Goal: Information Seeking & Learning: Compare options

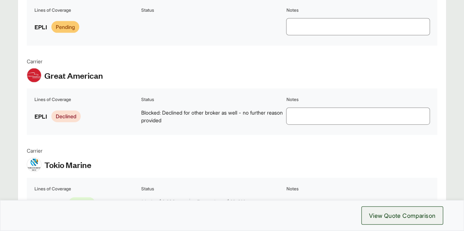
scroll to position [807, 0]
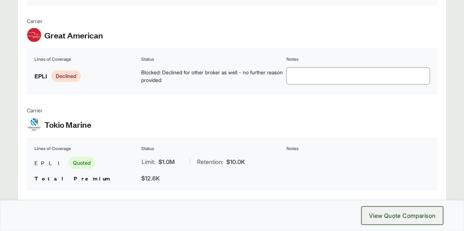
click at [398, 222] on button "View Quote Comparison" at bounding box center [402, 216] width 82 height 18
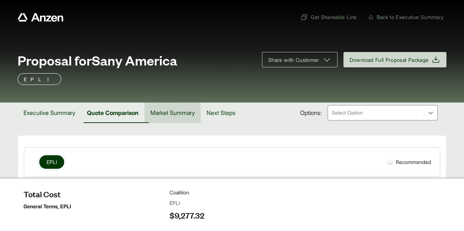
click at [186, 118] on button "Market Summary" at bounding box center [173, 113] width 56 height 21
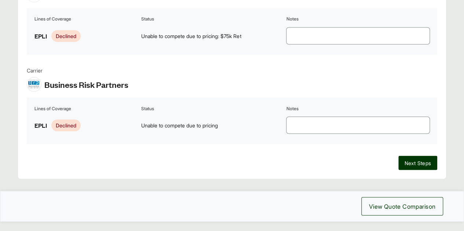
scroll to position [679, 0]
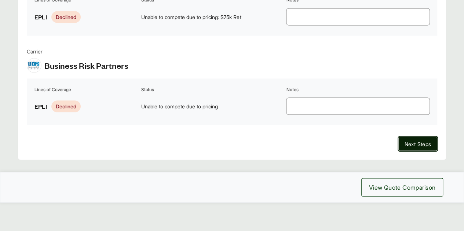
click at [414, 146] on span "Next Steps" at bounding box center [418, 144] width 27 height 8
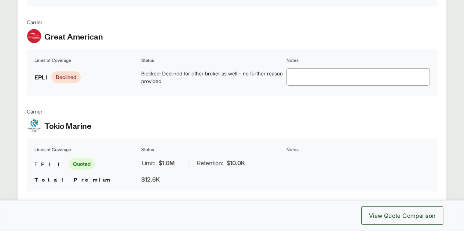
scroll to position [807, 0]
